Goal: Task Accomplishment & Management: Manage account settings

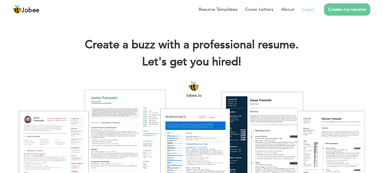
click at [311, 9] on link "Login" at bounding box center [308, 9] width 12 height 7
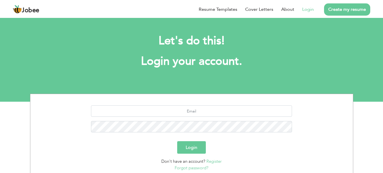
click at [203, 116] on div at bounding box center [192, 120] width 314 height 31
click at [205, 113] on input "text" at bounding box center [191, 110] width 201 height 11
type input "mw82777@gmail.com"
click at [186, 145] on button "Login" at bounding box center [191, 147] width 29 height 12
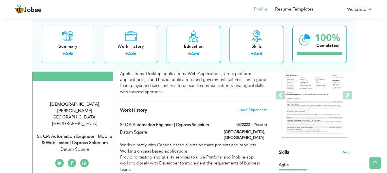
scroll to position [69, 0]
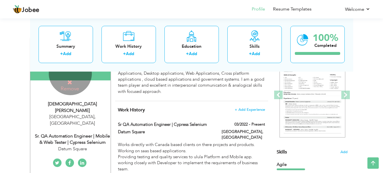
click at [72, 87] on h4 "Remove" at bounding box center [70, 85] width 41 height 12
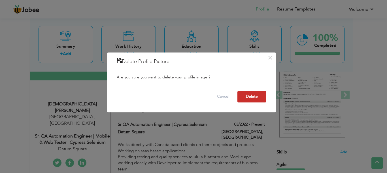
click at [254, 97] on button "Delete" at bounding box center [251, 96] width 29 height 11
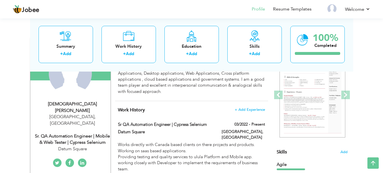
click at [78, 133] on div "Sr. QA Automation Engineer | Mobile & Web Tester | Cypress Selenium" at bounding box center [73, 139] width 76 height 13
type input "Muhammad"
type input "Waseem"
type input "03097881608"
select select "number:166"
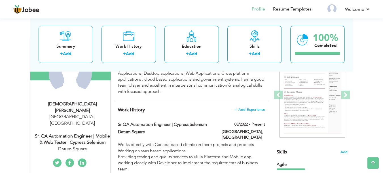
type input "Islamabad"
select select "number:9"
type input "Datum Square"
type input "Sr. QA Automation Engineer | Mobile & Web Tester | Cypress Selenium"
type input "https://www.linkedin.com/in/m-wasim-864a76141/"
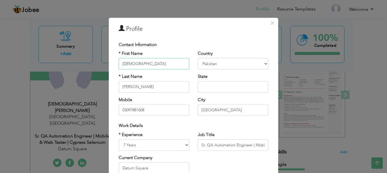
scroll to position [38, 0]
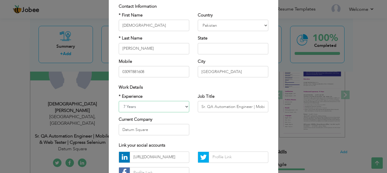
click at [186, 109] on select "Entry Level Less than 1 Year 1 Year 2 Years 3 Years 4 Years 5 Years 6 Years 7 Y…" at bounding box center [154, 106] width 71 height 11
select select "number:7"
click at [119, 101] on select "Entry Level Less than 1 Year 1 Year 2 Years 3 Years 4 Years 5 Years 6 Years 7 Y…" at bounding box center [154, 106] width 71 height 11
click at [229, 107] on input "Sr. QA Automation Engineer | Mobile & Web Tester | Cypress Selenium" at bounding box center [233, 106] width 71 height 11
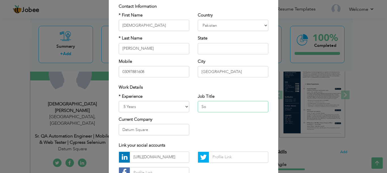
type input "S"
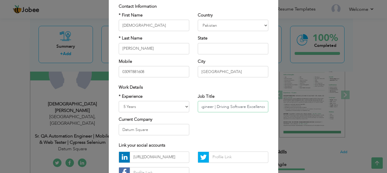
scroll to position [0, 23]
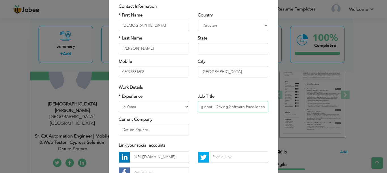
click at [212, 104] on input "SQA Test Engineer | Driving Software Excellence" at bounding box center [233, 106] width 71 height 11
click at [212, 104] on input "SQA Test Engineer | Web & Mobile App Tester | Driving Software Excellence" at bounding box center [233, 106] width 71 height 11
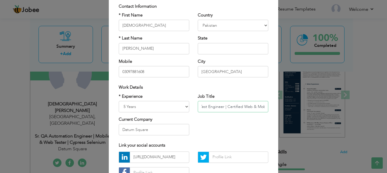
scroll to position [0, 0]
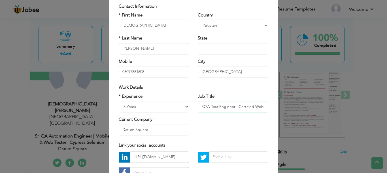
type input "SQA Test Engineer | Certified Web & Mobile App Tester"
click at [245, 77] on input "Islamabad" at bounding box center [233, 71] width 71 height 11
type input "L"
click at [248, 90] on div "Work Details" at bounding box center [194, 87] width 150 height 6
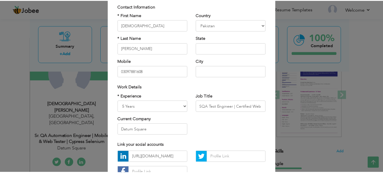
scroll to position [82, 0]
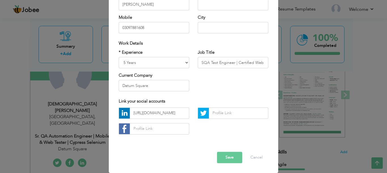
click at [229, 155] on button "Save" at bounding box center [229, 156] width 25 height 11
click at [226, 155] on button "Save" at bounding box center [229, 156] width 25 height 11
click at [222, 156] on button "Save" at bounding box center [229, 156] width 25 height 11
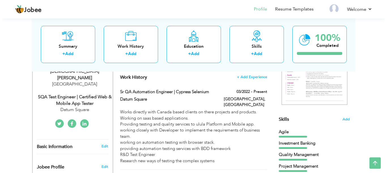
scroll to position [123, 0]
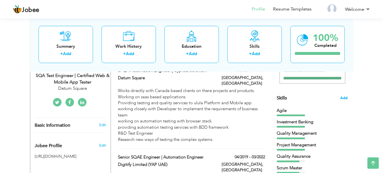
click at [342, 100] on span "Add" at bounding box center [343, 97] width 7 height 5
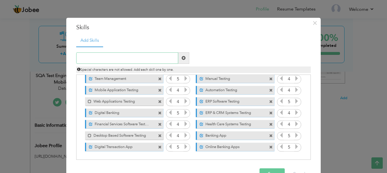
scroll to position [17, 0]
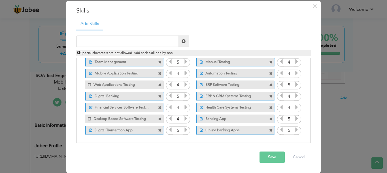
click at [269, 120] on span at bounding box center [271, 119] width 4 height 4
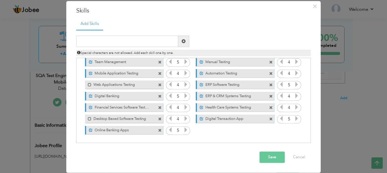
click at [269, 117] on span at bounding box center [271, 119] width 4 height 4
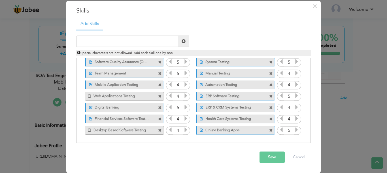
scroll to position [47, 0]
click at [159, 106] on span at bounding box center [160, 108] width 4 height 4
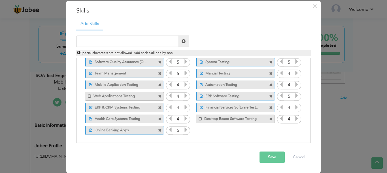
click at [158, 130] on span at bounding box center [160, 130] width 4 height 4
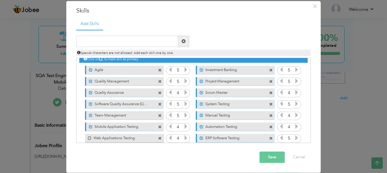
scroll to position [5, 0]
click at [269, 70] on span at bounding box center [271, 71] width 4 height 4
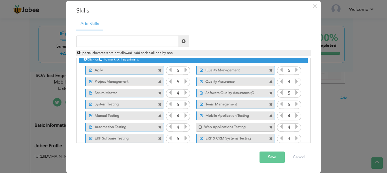
click at [269, 93] on span at bounding box center [271, 93] width 4 height 4
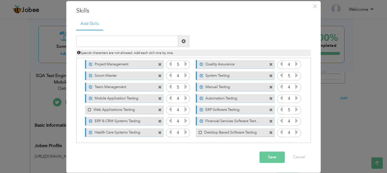
scroll to position [24, 0]
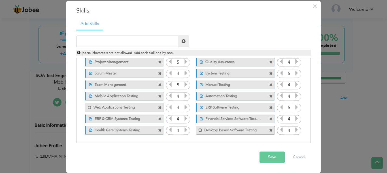
click at [269, 130] on span at bounding box center [271, 130] width 4 height 4
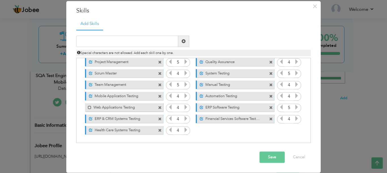
click at [159, 128] on span at bounding box center [160, 130] width 4 height 4
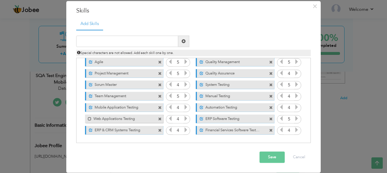
click at [269, 84] on span at bounding box center [271, 85] width 4 height 4
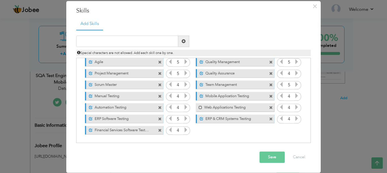
click at [269, 74] on span at bounding box center [271, 74] width 4 height 4
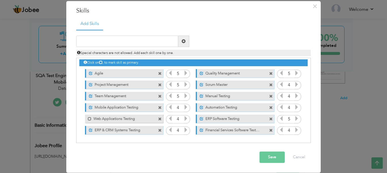
click at [269, 73] on span at bounding box center [271, 74] width 4 height 4
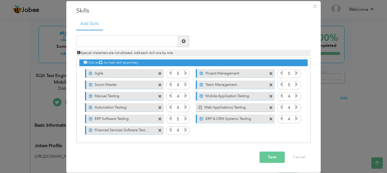
click at [158, 132] on span at bounding box center [160, 130] width 4 height 4
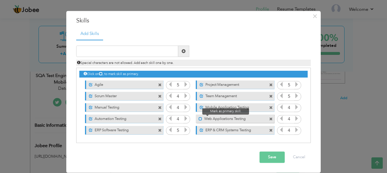
click at [199, 117] on span at bounding box center [201, 119] width 4 height 4
click at [158, 131] on span at bounding box center [160, 130] width 4 height 4
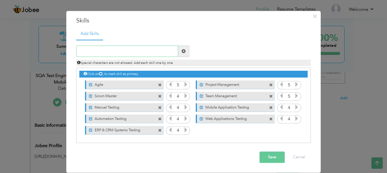
click at [161, 51] on input "text" at bounding box center [127, 51] width 102 height 11
type input "Maven"
click at [182, 52] on span at bounding box center [184, 51] width 4 height 4
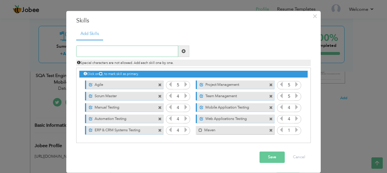
click at [157, 55] on input "text" at bounding box center [127, 51] width 102 height 11
type input "CI/CD Pipeline"
click at [179, 53] on span at bounding box center [183, 51] width 11 height 11
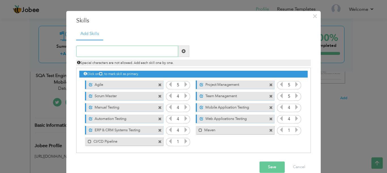
click at [132, 55] on input "text" at bounding box center [127, 51] width 102 height 11
type input "Jenkins"
click at [182, 52] on span at bounding box center [184, 51] width 4 height 4
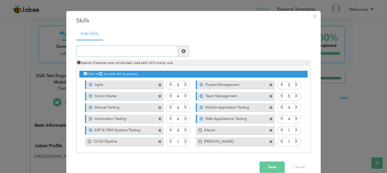
click at [141, 52] on input "text" at bounding box center [127, 51] width 102 height 11
type input "Selenium"
click at [182, 54] on span at bounding box center [183, 51] width 11 height 11
click at [160, 56] on input "text" at bounding box center [127, 51] width 102 height 11
type input "Cypress"
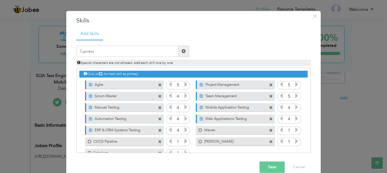
click at [180, 55] on span at bounding box center [183, 51] width 11 height 11
click at [152, 56] on input "text" at bounding box center [127, 51] width 102 height 11
type input "BrowserStack"
click at [181, 57] on div "Special characters are not allowed. Add each skill one by one." at bounding box center [193, 61] width 243 height 9
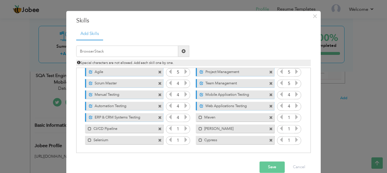
click at [182, 51] on span at bounding box center [184, 51] width 4 height 4
click at [158, 52] on input "text" at bounding box center [127, 51] width 102 height 11
type input "SauceLabs AI based Testing"
click at [183, 50] on span at bounding box center [184, 51] width 4 height 4
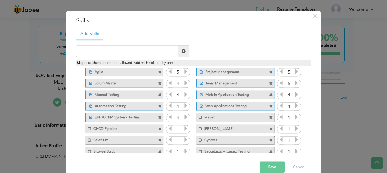
scroll to position [24, 0]
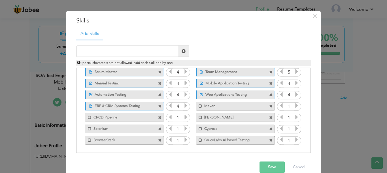
click at [125, 141] on label "BrowserStack" at bounding box center [120, 138] width 57 height 7
click at [158, 139] on span at bounding box center [160, 140] width 4 height 4
click at [156, 47] on input "text" at bounding box center [127, 51] width 102 height 11
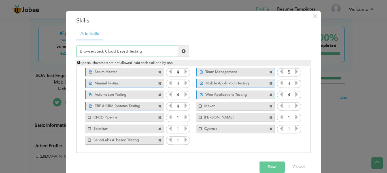
type input "BrowserStack Cloud Based Testing"
click at [184, 51] on span at bounding box center [183, 51] width 11 height 11
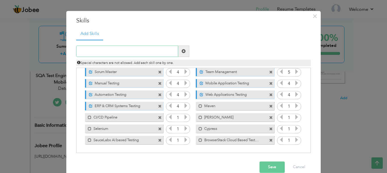
click at [160, 54] on input "text" at bounding box center [127, 51] width 102 height 11
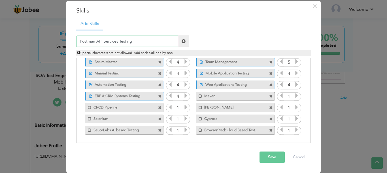
type input "Postman API Services Testing"
click at [185, 44] on span at bounding box center [183, 41] width 11 height 11
click at [166, 47] on input "text" at bounding box center [127, 41] width 102 height 11
type input "Github"
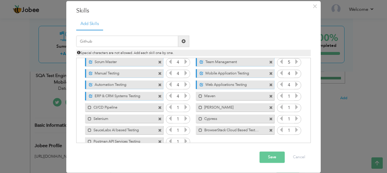
click at [182, 43] on span at bounding box center [184, 41] width 4 height 4
click at [158, 43] on input "text" at bounding box center [127, 41] width 102 height 11
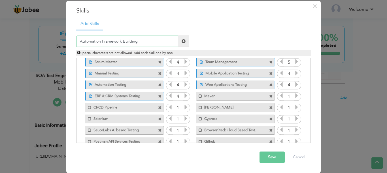
type input "Automation Framework Building"
click at [183, 41] on span at bounding box center [184, 41] width 4 height 4
click at [160, 46] on input "text" at bounding box center [127, 41] width 102 height 11
click at [199, 96] on span at bounding box center [201, 96] width 4 height 4
click at [199, 105] on span at bounding box center [201, 107] width 4 height 4
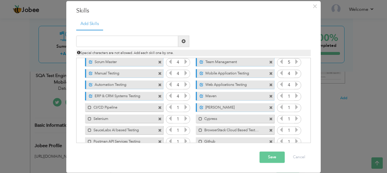
click at [196, 121] on div "Mark as primary skill. Cypress" at bounding box center [235, 118] width 78 height 9
click at [199, 119] on span at bounding box center [201, 119] width 4 height 4
click at [199, 130] on span at bounding box center [201, 130] width 4 height 4
click at [199, 141] on span at bounding box center [201, 141] width 4 height 4
click at [88, 106] on span at bounding box center [90, 107] width 4 height 4
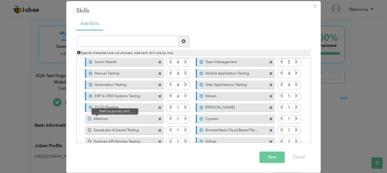
click at [88, 118] on span at bounding box center [90, 119] width 4 height 4
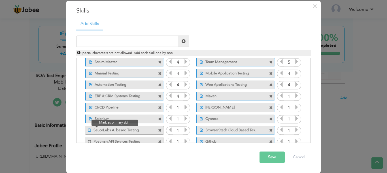
click at [88, 129] on span at bounding box center [90, 130] width 4 height 4
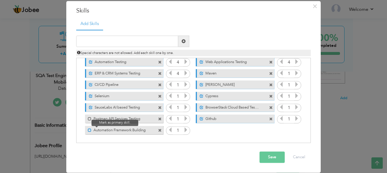
click at [88, 129] on span at bounding box center [90, 130] width 4 height 4
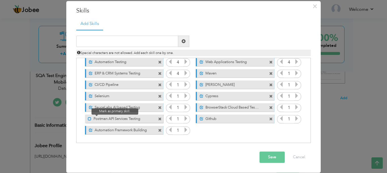
click at [89, 120] on span at bounding box center [90, 119] width 4 height 4
click at [183, 117] on icon at bounding box center [185, 118] width 5 height 5
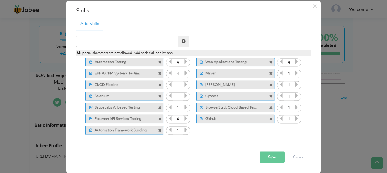
click at [183, 117] on icon at bounding box center [185, 118] width 5 height 5
click at [183, 109] on icon at bounding box center [185, 107] width 5 height 5
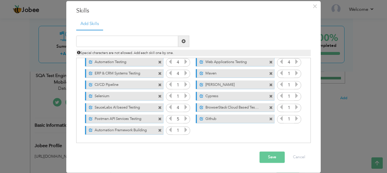
click at [183, 109] on icon at bounding box center [185, 107] width 5 height 5
click at [183, 93] on icon at bounding box center [185, 95] width 5 height 5
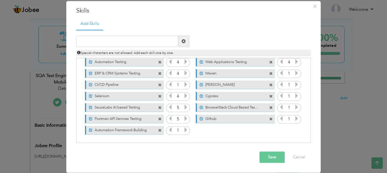
click at [183, 93] on icon at bounding box center [185, 95] width 5 height 5
click at [183, 86] on icon at bounding box center [185, 84] width 5 height 5
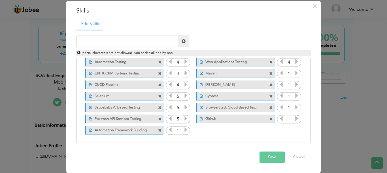
click at [183, 86] on icon at bounding box center [185, 84] width 5 height 5
click at [294, 86] on icon at bounding box center [296, 84] width 5 height 5
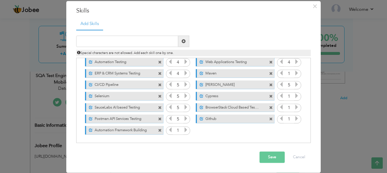
click at [294, 75] on icon at bounding box center [296, 73] width 5 height 5
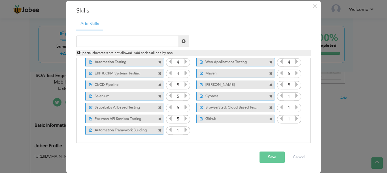
click at [294, 96] on icon at bounding box center [296, 95] width 5 height 5
click at [294, 108] on icon at bounding box center [296, 107] width 5 height 5
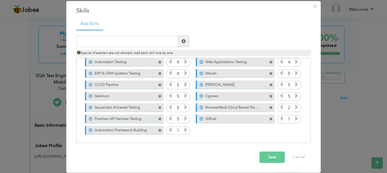
click at [294, 108] on icon at bounding box center [296, 107] width 5 height 5
click at [295, 118] on icon at bounding box center [296, 118] width 5 height 5
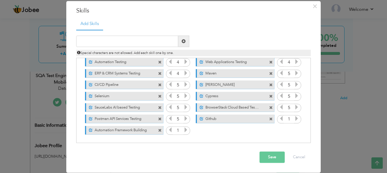
click at [295, 118] on icon at bounding box center [296, 118] width 5 height 5
click at [185, 130] on icon at bounding box center [185, 129] width 5 height 5
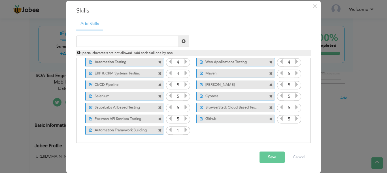
click at [185, 130] on icon at bounding box center [185, 129] width 5 height 5
click at [156, 41] on input "text" at bounding box center [127, 41] width 102 height 11
type input "A"
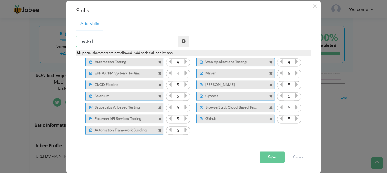
type input "TestRail"
click at [182, 41] on span at bounding box center [184, 41] width 4 height 4
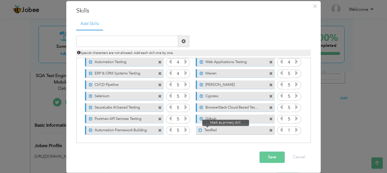
click at [199, 131] on span at bounding box center [201, 130] width 4 height 4
click at [294, 129] on icon at bounding box center [296, 129] width 5 height 5
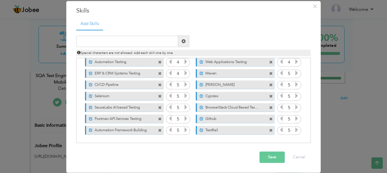
click at [294, 129] on icon at bounding box center [296, 129] width 5 height 5
click at [158, 40] on input "text" at bounding box center [127, 41] width 102 height 11
click at [266, 161] on button "Save" at bounding box center [272, 156] width 25 height 11
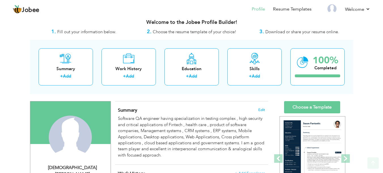
scroll to position [0, 0]
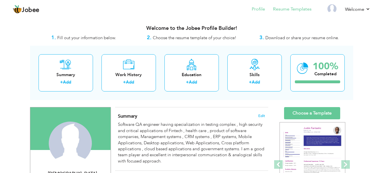
click at [285, 14] on li "Resume Templates" at bounding box center [288, 9] width 46 height 15
click at [284, 9] on link "Resume Templates" at bounding box center [292, 9] width 39 height 7
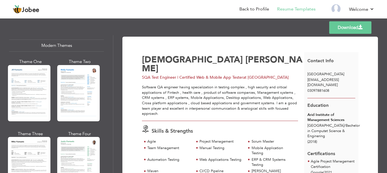
scroll to position [258, 0]
click at [40, 147] on div at bounding box center [29, 164] width 43 height 56
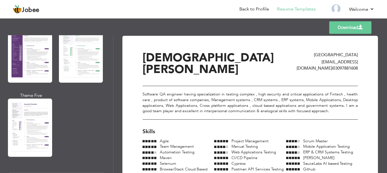
scroll to position [0, 0]
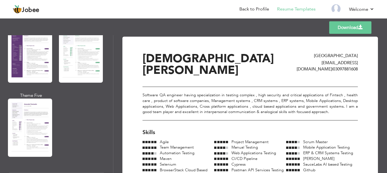
click at [351, 29] on link "Download" at bounding box center [350, 27] width 42 height 12
